Goal: Task Accomplishment & Management: Complete application form

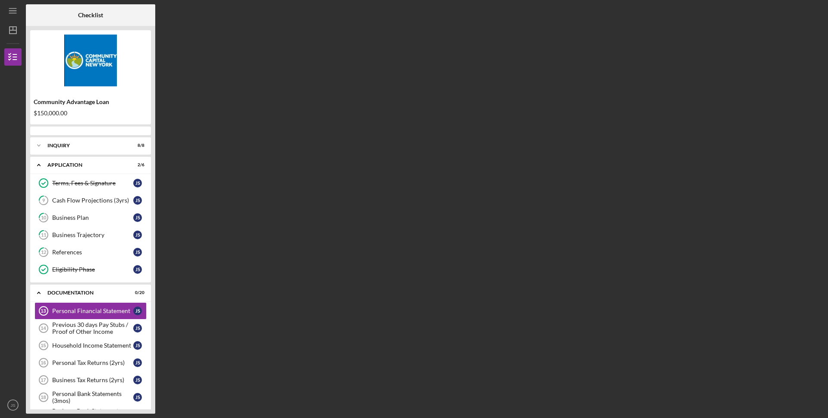
scroll to position [38, 0]
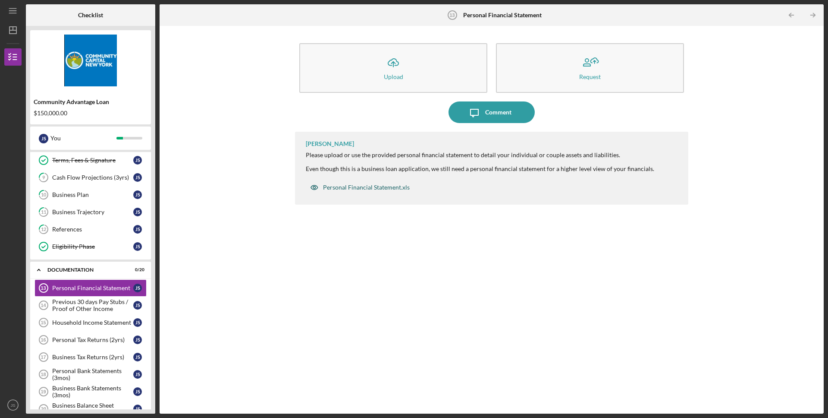
click at [390, 188] on div "Personal Financial Statement.xls" at bounding box center [366, 187] width 87 height 7
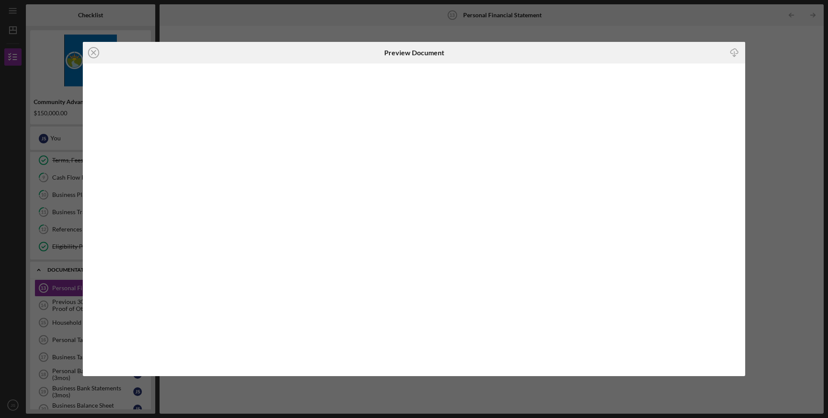
click at [731, 53] on icon "button" at bounding box center [734, 51] width 7 height 5
click at [754, 63] on div "Icon/Close Preview Document Icon/Download" at bounding box center [414, 209] width 828 height 418
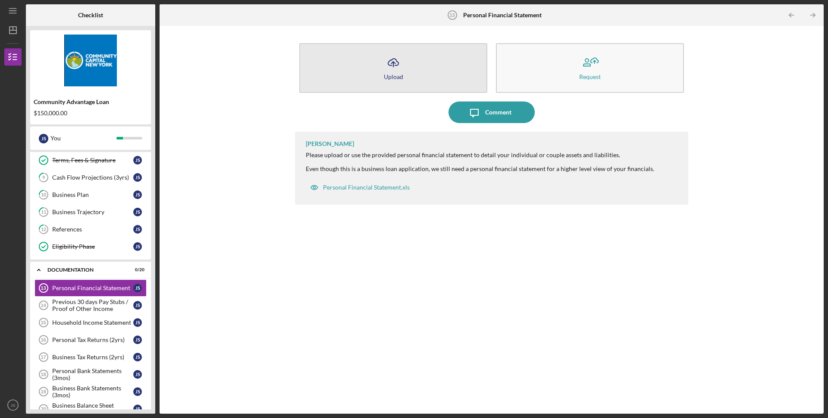
click at [409, 67] on button "Icon/Upload Upload" at bounding box center [393, 68] width 188 height 50
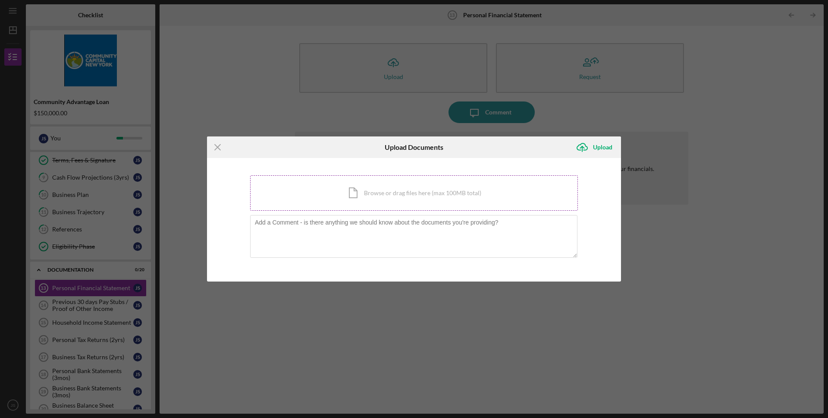
click at [399, 188] on div "Icon/Document Browse or drag files here (max 100MB total) Tap to choose files o…" at bounding box center [414, 192] width 328 height 35
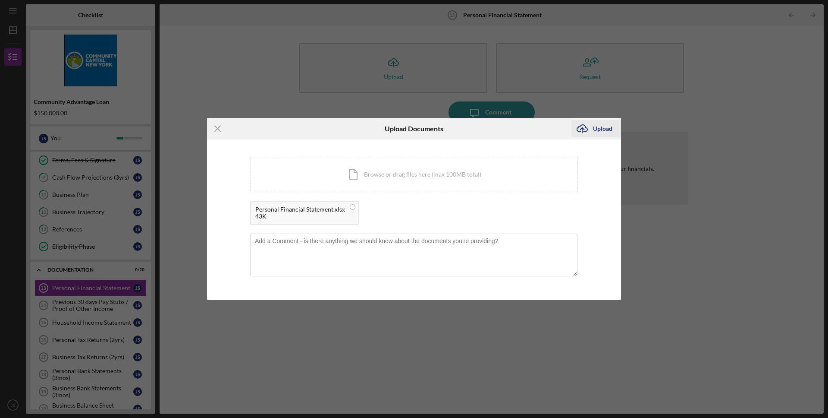
click at [606, 129] on div "Upload" at bounding box center [602, 128] width 19 height 17
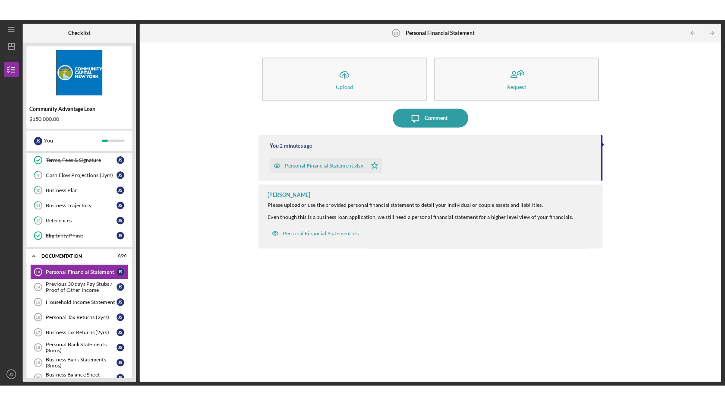
scroll to position [38, 0]
